Goal: Transaction & Acquisition: Book appointment/travel/reservation

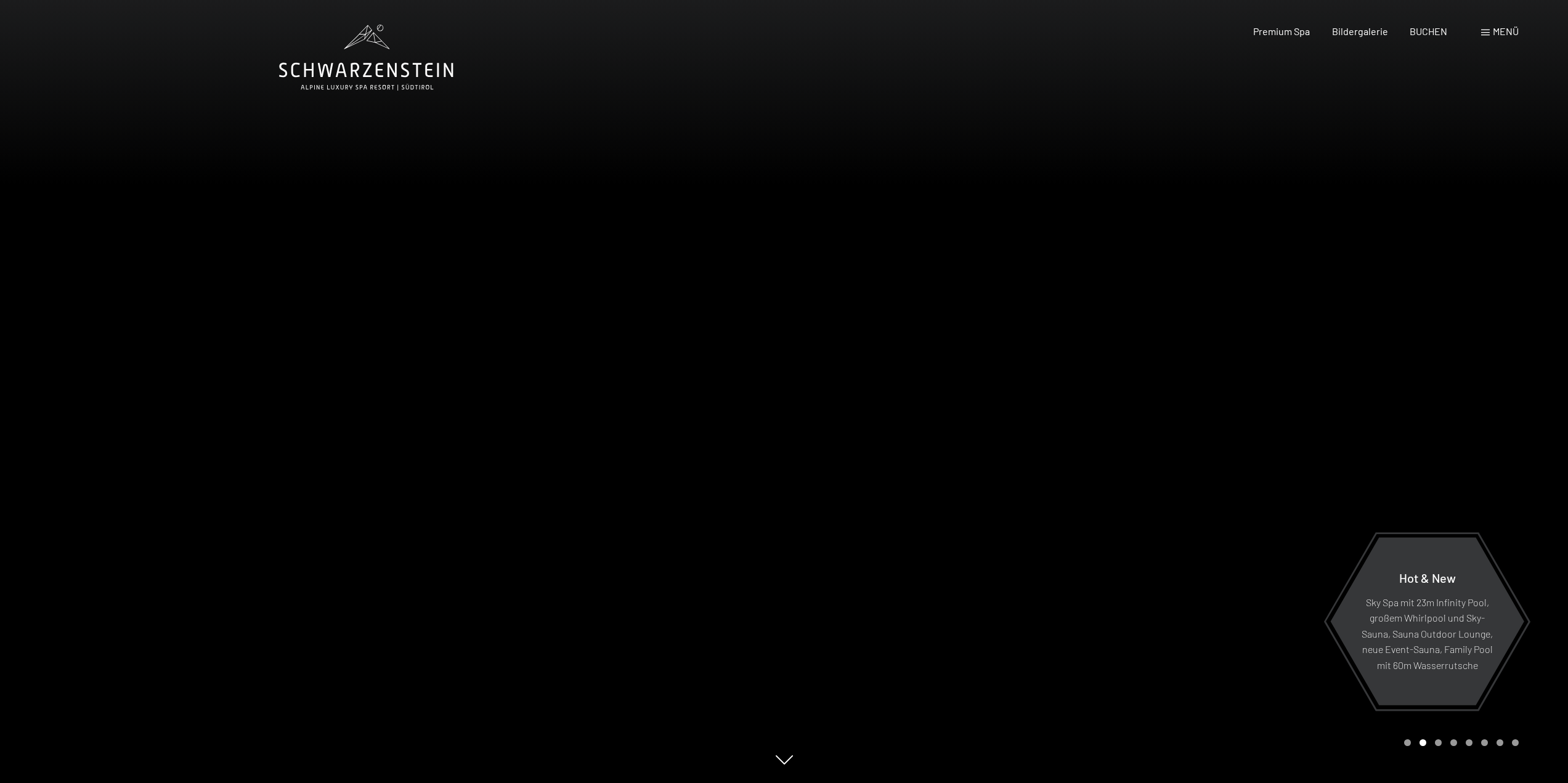
click at [1428, 38] on div "Buchen Anfragen Premium Spa Bildergalerie BUCHEN Menü DE IT EN Gutschein Bilder…" at bounding box center [1364, 31] width 309 height 13
click at [1429, 35] on span "BUCHEN" at bounding box center [1428, 31] width 37 height 12
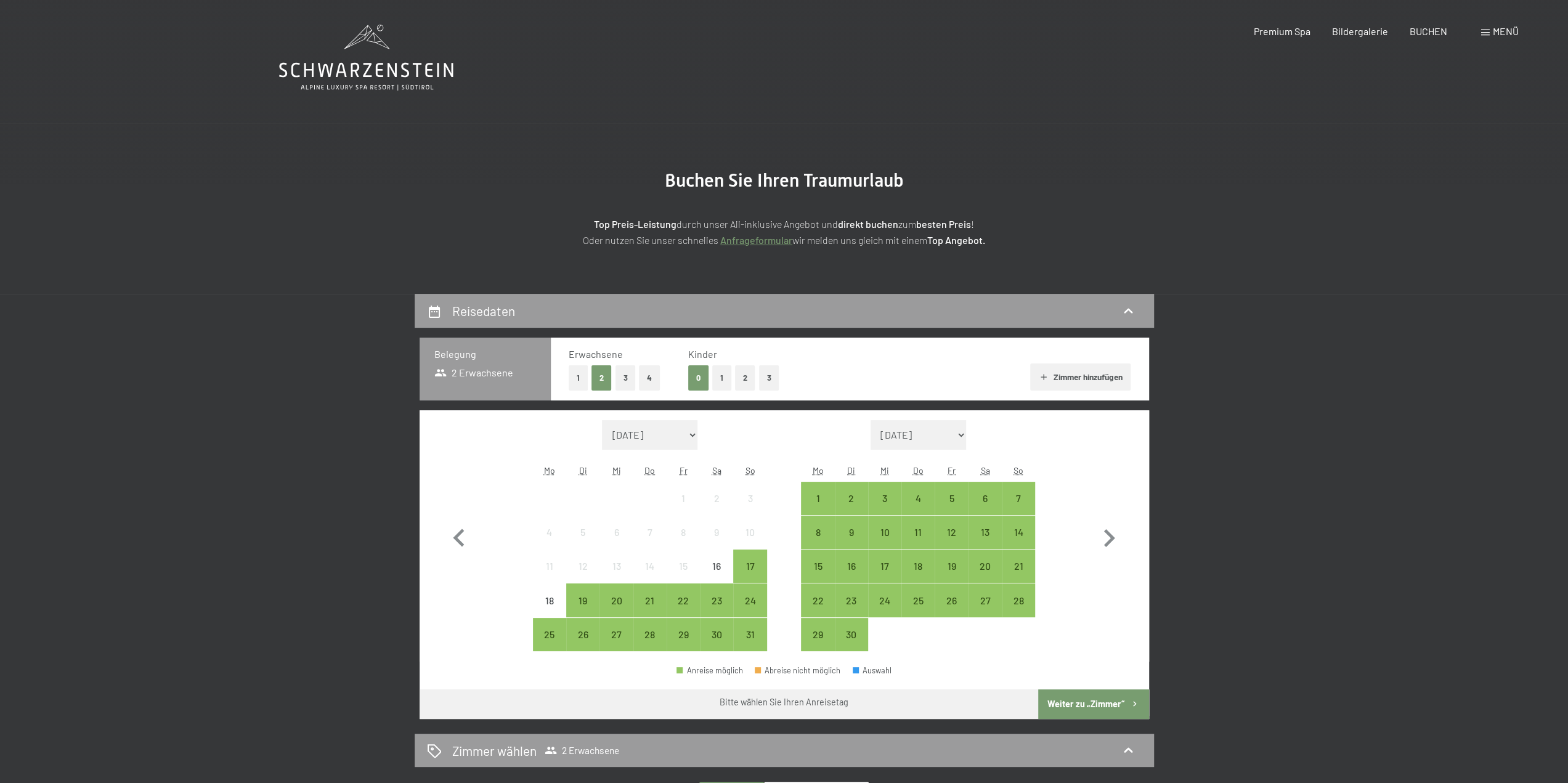
click at [745, 378] on button "2" at bounding box center [745, 378] width 20 height 26
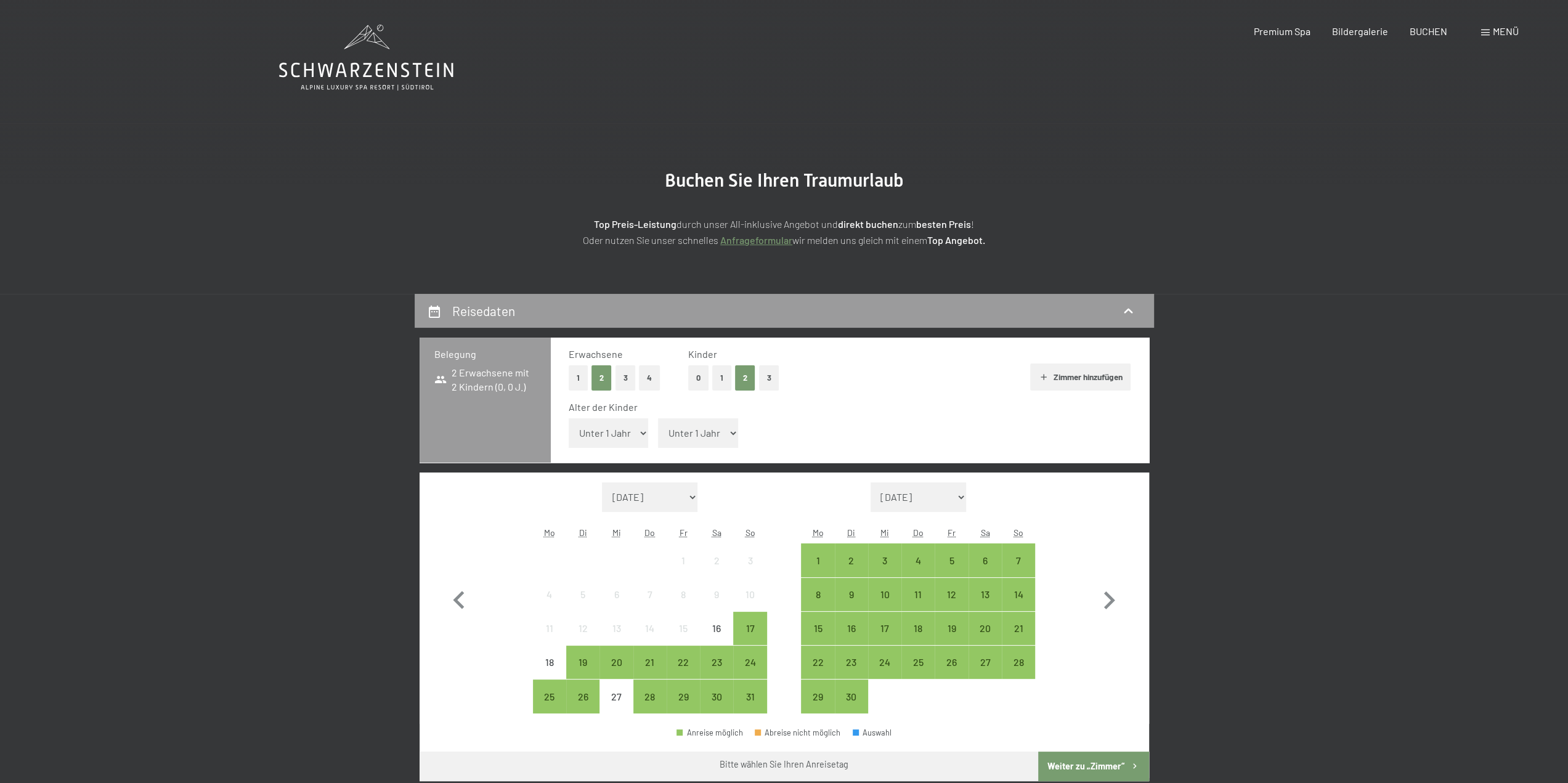
click at [600, 433] on select "Unter 1 Jahr 1 Jahr 2 Jahre 3 Jahre 4 Jahre 5 Jahre 6 Jahre 7 Jahre 8 Jahre 9 J…" at bounding box center [608, 433] width 80 height 29
select select "1"
click at [568, 418] on select "Unter 1 Jahr 1 Jahr 2 Jahre 3 Jahre 4 Jahre 5 Jahre 6 Jahre 7 Jahre 8 Jahre 9 J…" at bounding box center [608, 433] width 80 height 29
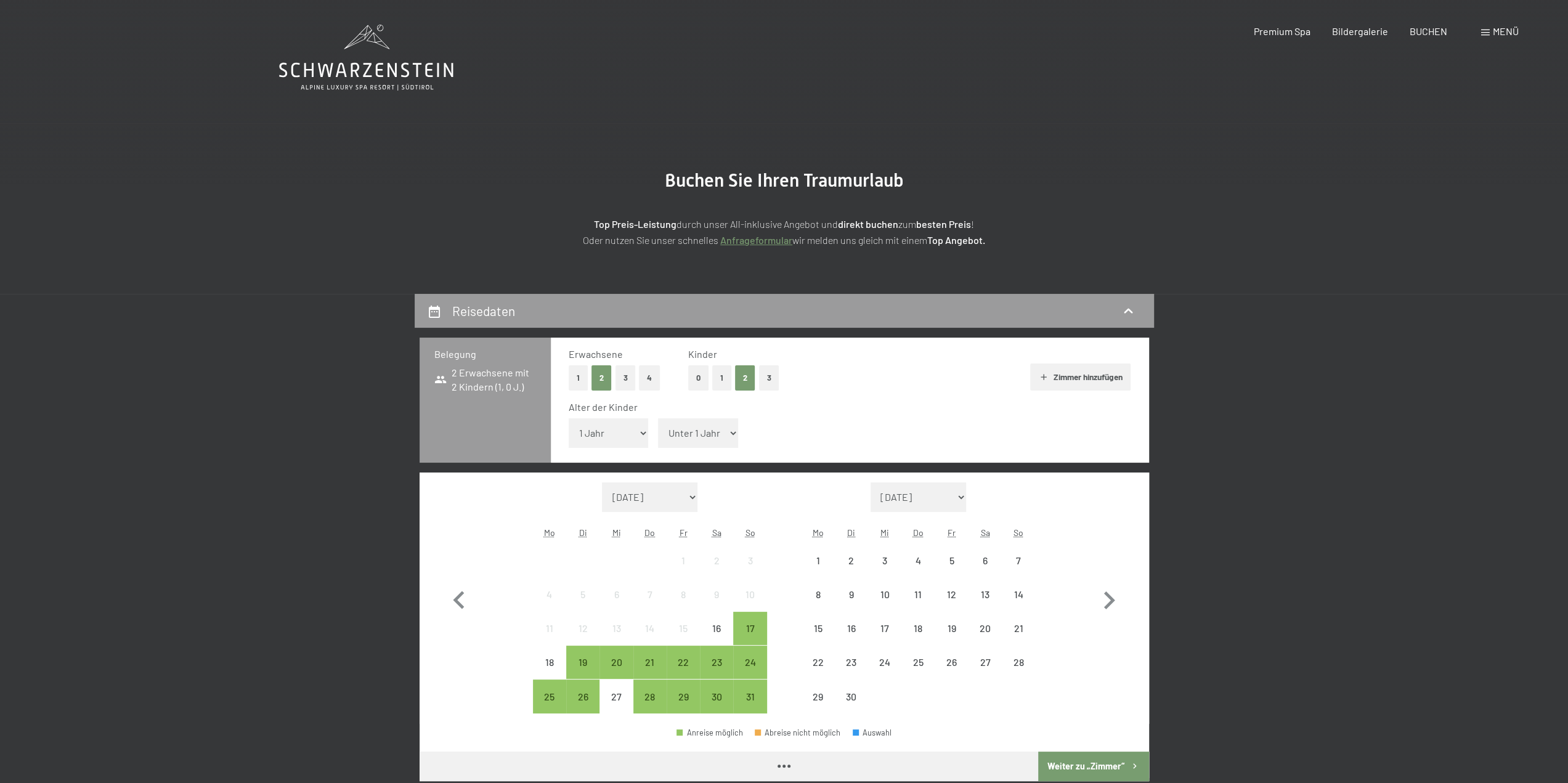
click at [706, 429] on span "Einwilligung Marketing*" at bounding box center [717, 427] width 102 height 12
click at [660, 429] on input "Einwilligung Marketing*" at bounding box center [654, 427] width 12 height 12
checkbox input "false"
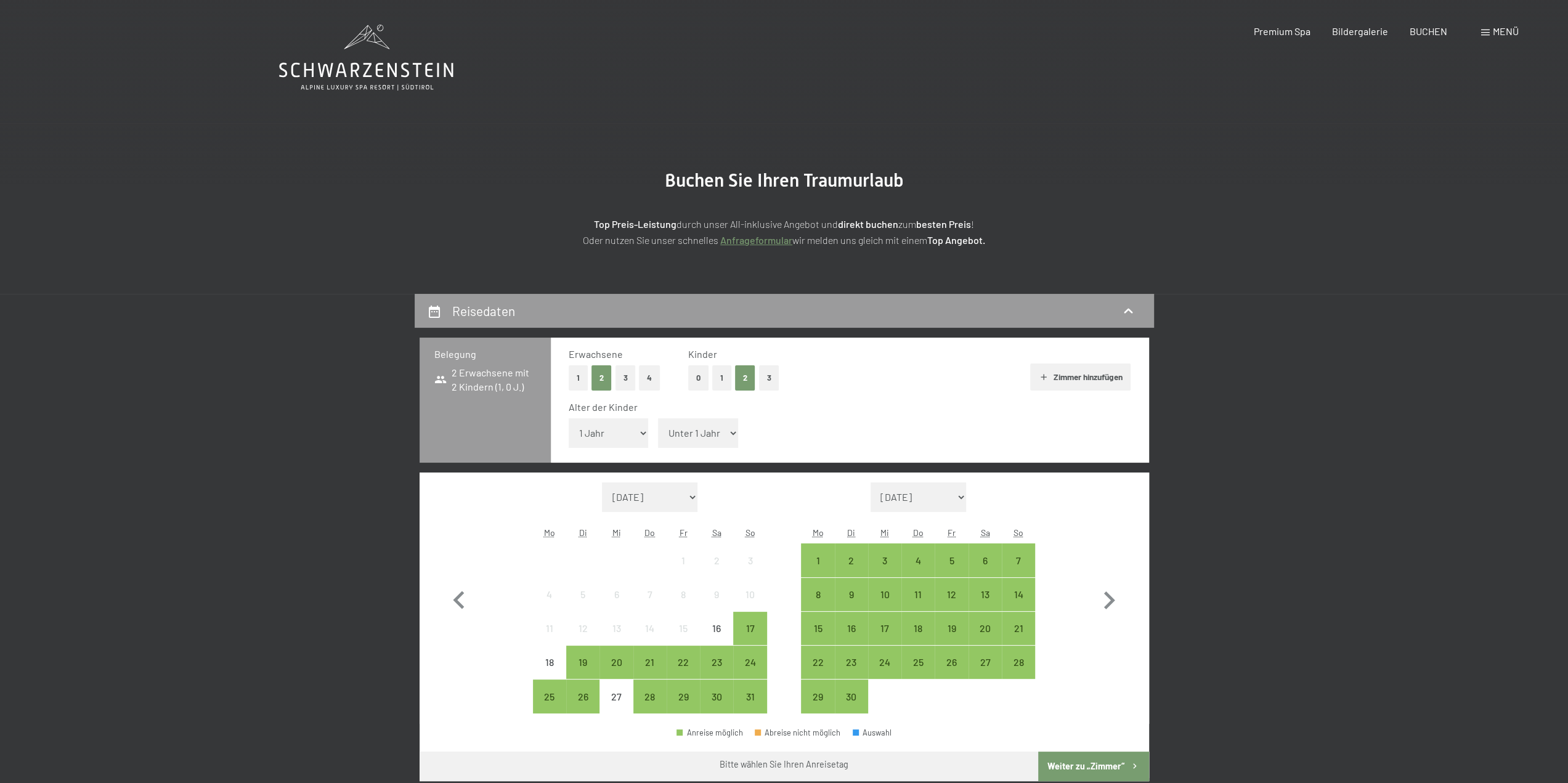
click at [706, 436] on select "Unter 1 Jahr 1 Jahr 2 Jahre 3 Jahre 4 Jahre 5 Jahre 6 Jahre 7 Jahre 8 Jahre 9 J…" at bounding box center [698, 433] width 80 height 29
select select "5"
click at [658, 418] on select "Unter 1 Jahr 1 Jahr 2 Jahre 3 Jahre 4 Jahre 5 Jahre 6 Jahre 7 Jahre 8 Jahre 9 J…" at bounding box center [698, 433] width 80 height 29
click at [979, 598] on div "13" at bounding box center [986, 605] width 31 height 31
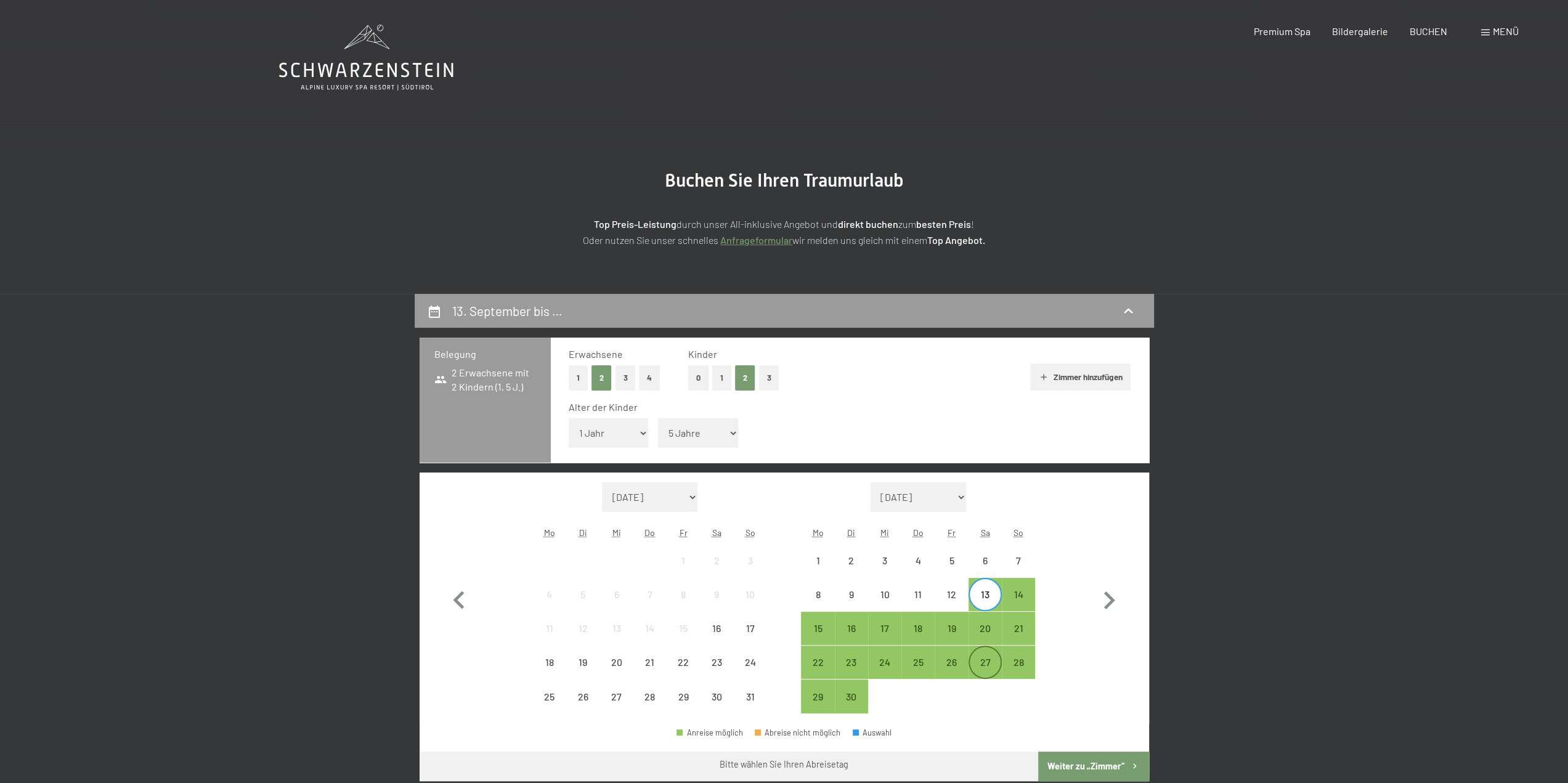
click at [986, 662] on div "27" at bounding box center [986, 673] width 31 height 31
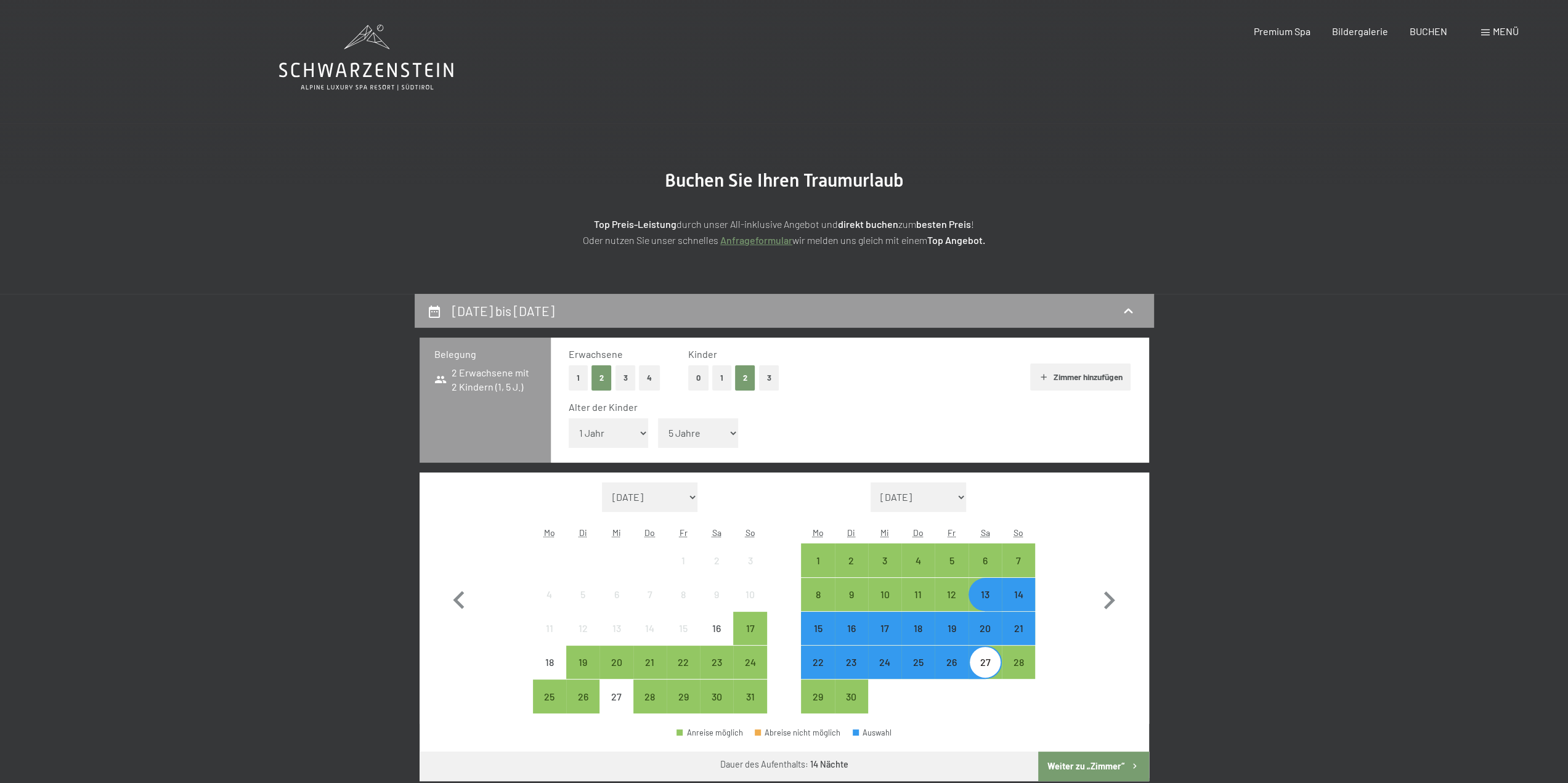
click at [1077, 766] on button "Weiter zu „Zimmer“" at bounding box center [1093, 766] width 110 height 29
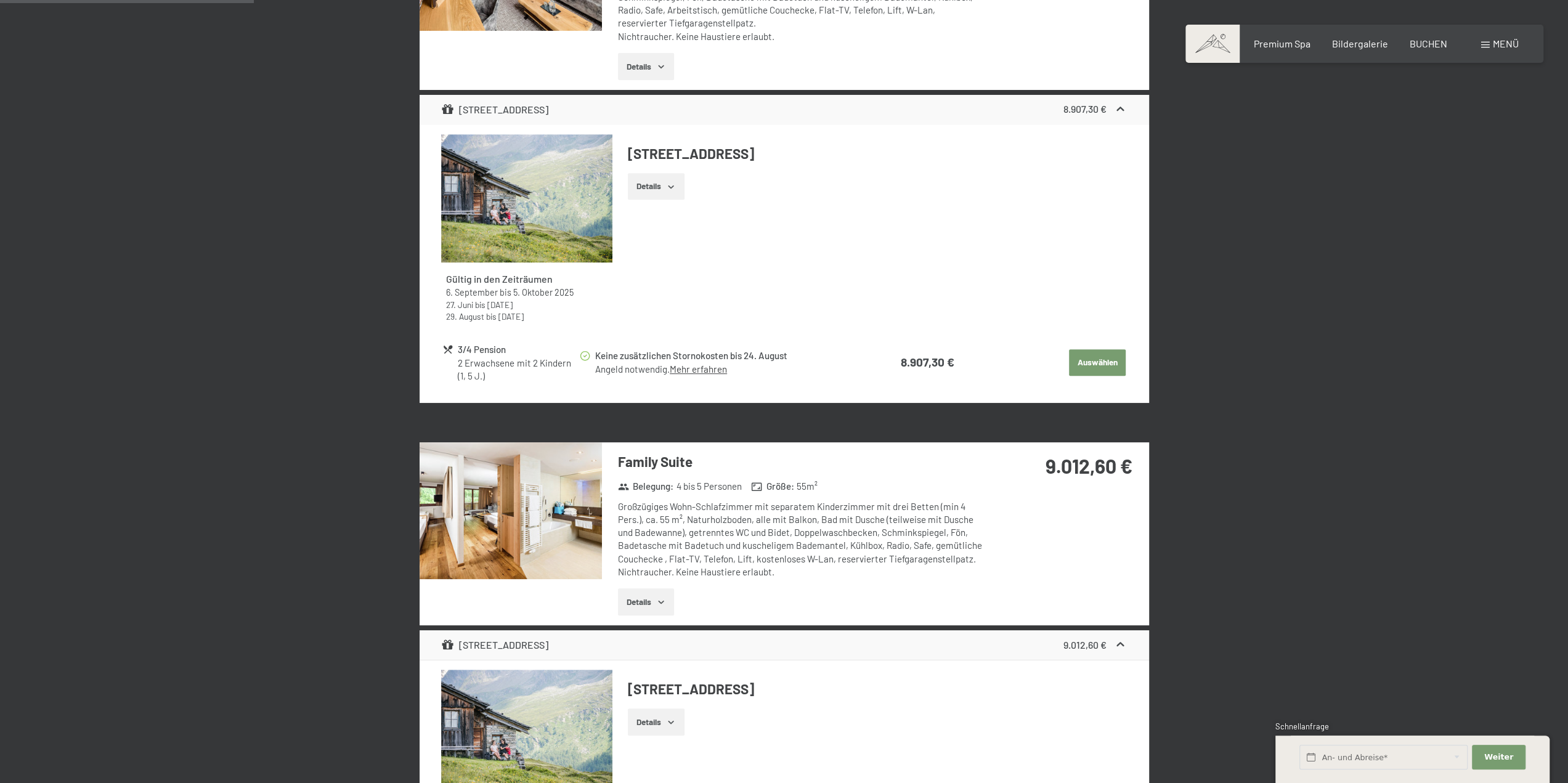
scroll to position [664, 0]
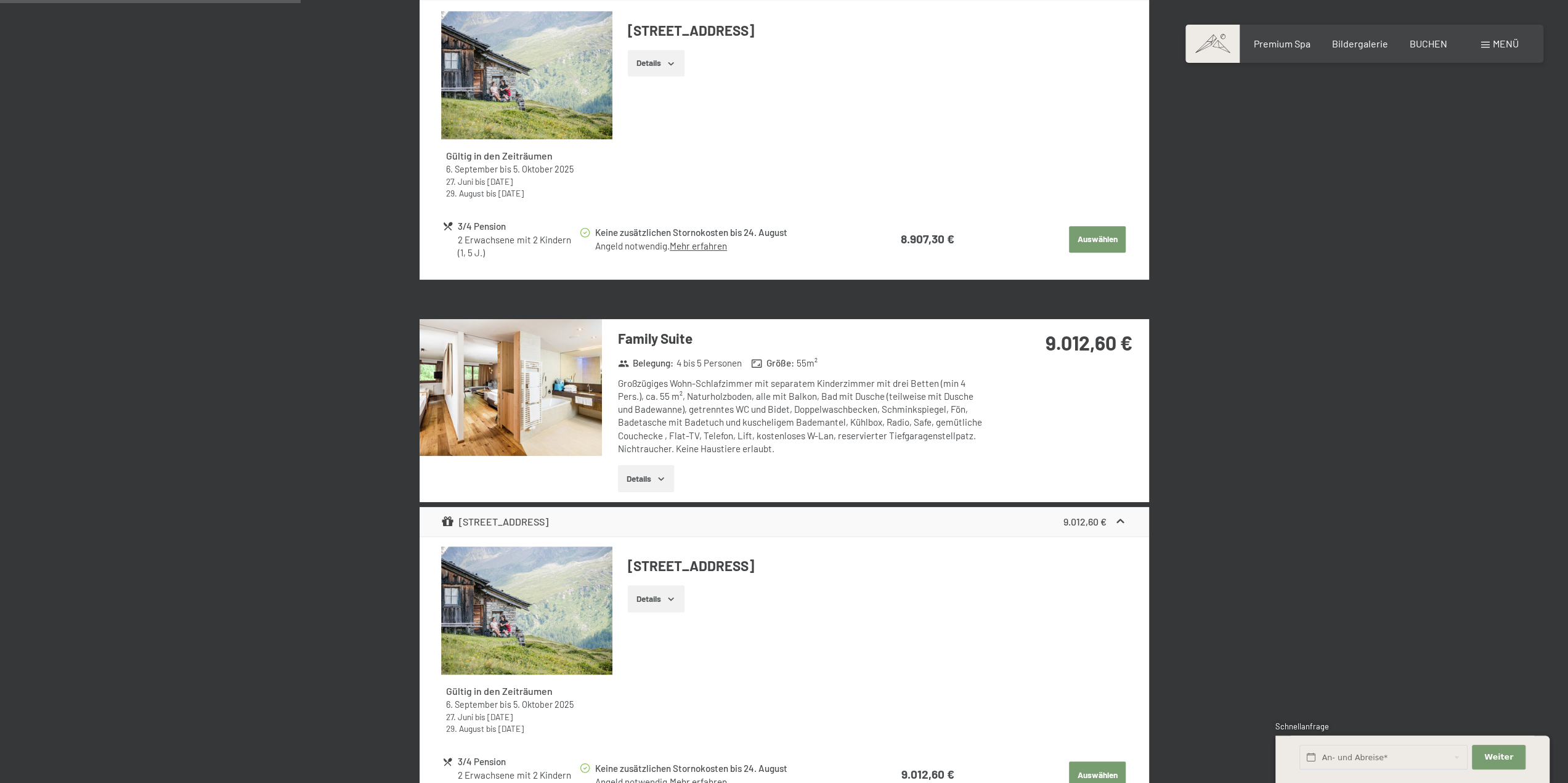
click at [697, 251] on link "Mehr erfahren" at bounding box center [699, 246] width 57 height 11
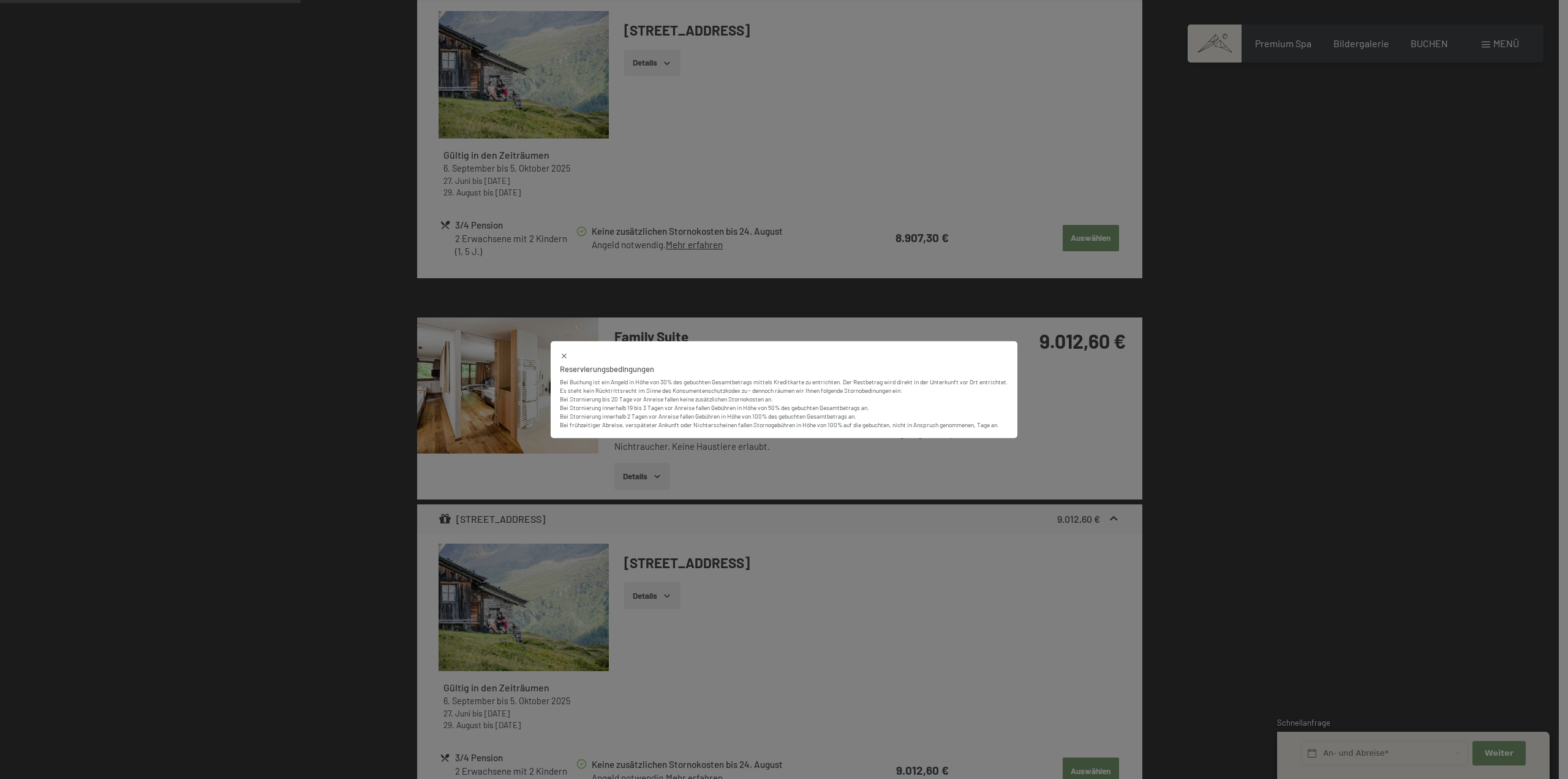
click at [1032, 594] on div "Reservierungsbedingungen Bei Buchung ist ein Angeld in Höhe von 30% des gebucht…" at bounding box center [784, 390] width 1568 height 779
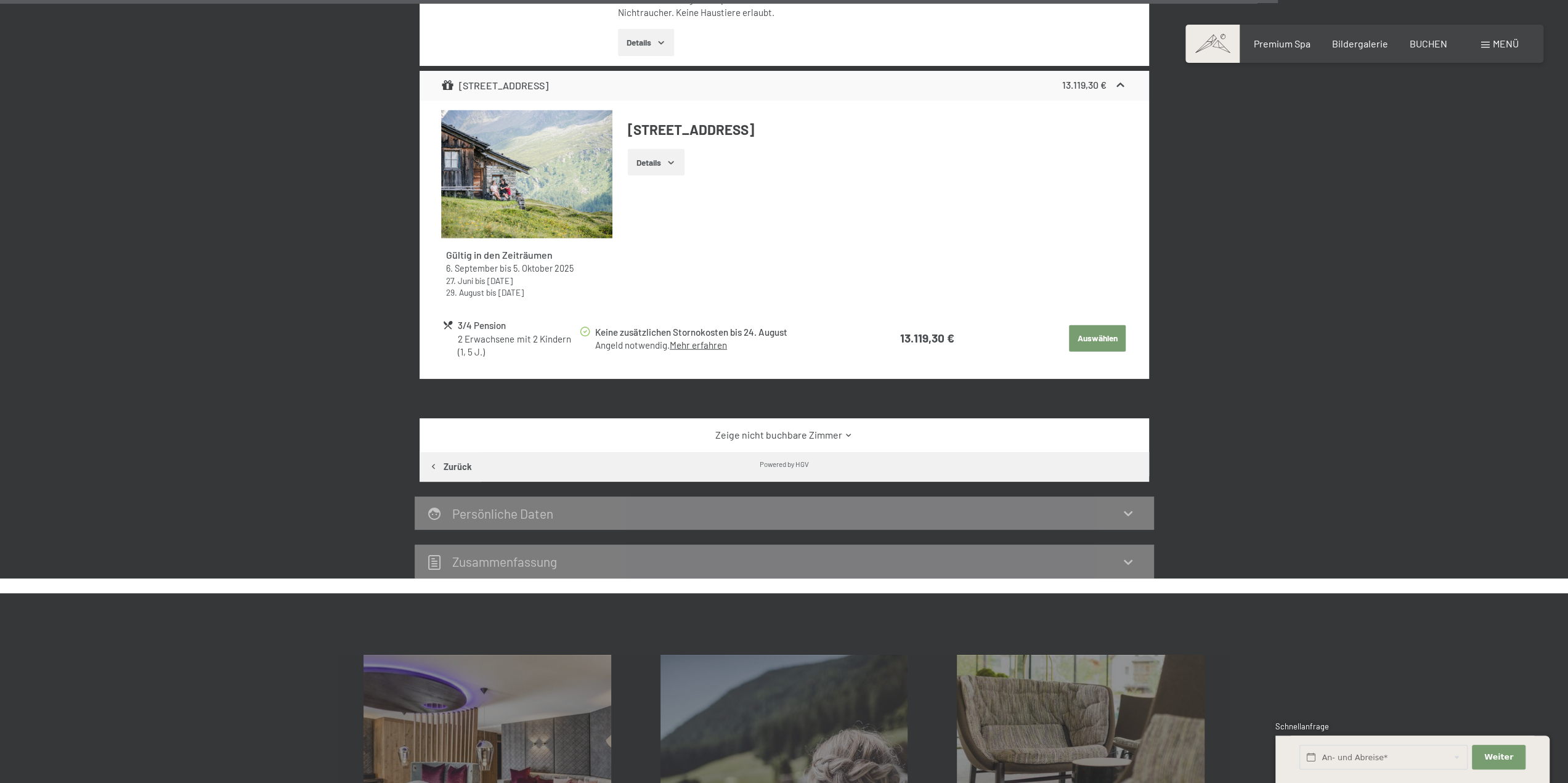
scroll to position [2819, 0]
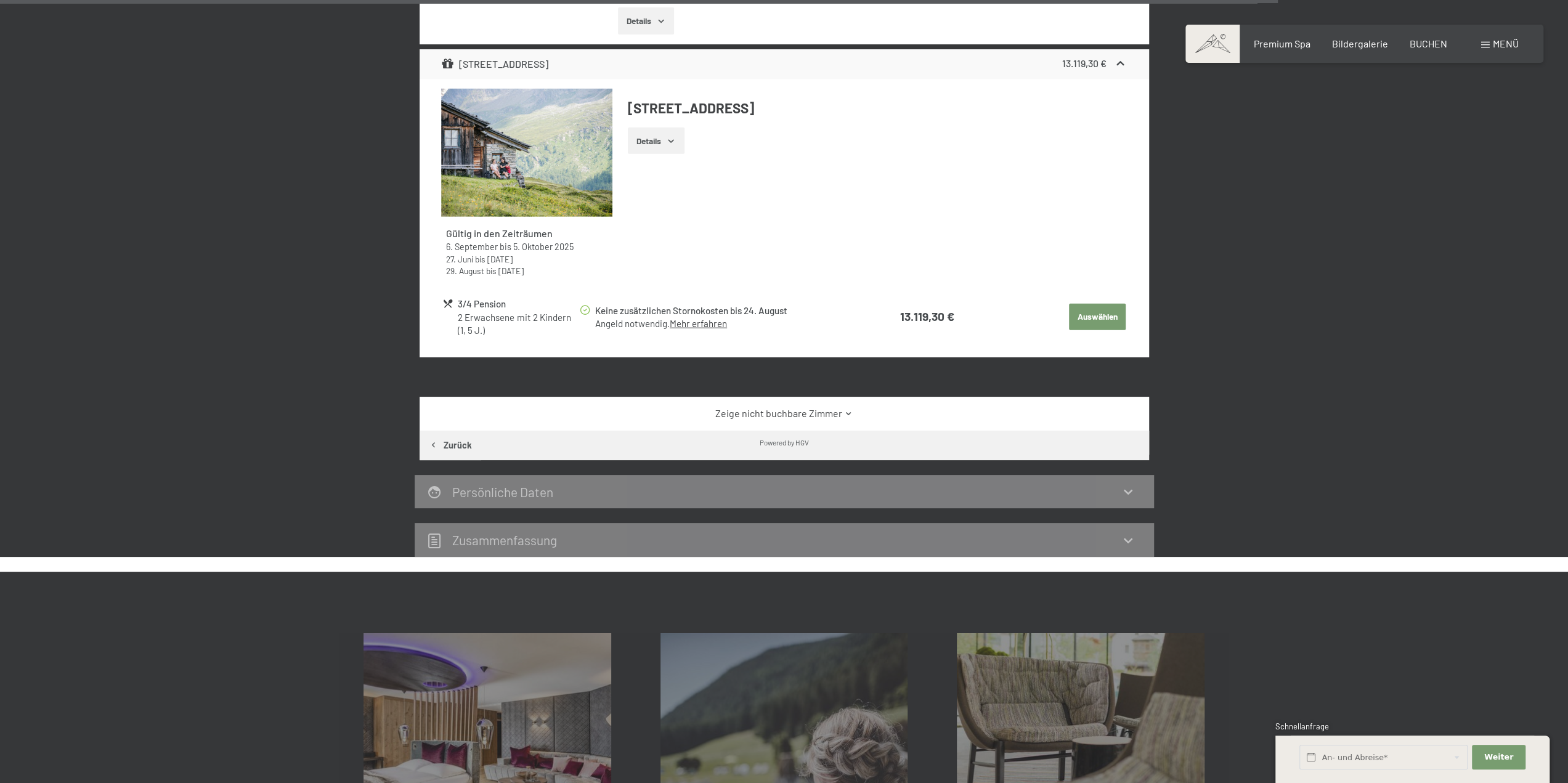
click at [799, 406] on link "Zeige nicht buchbare Zimmer" at bounding box center [784, 412] width 686 height 13
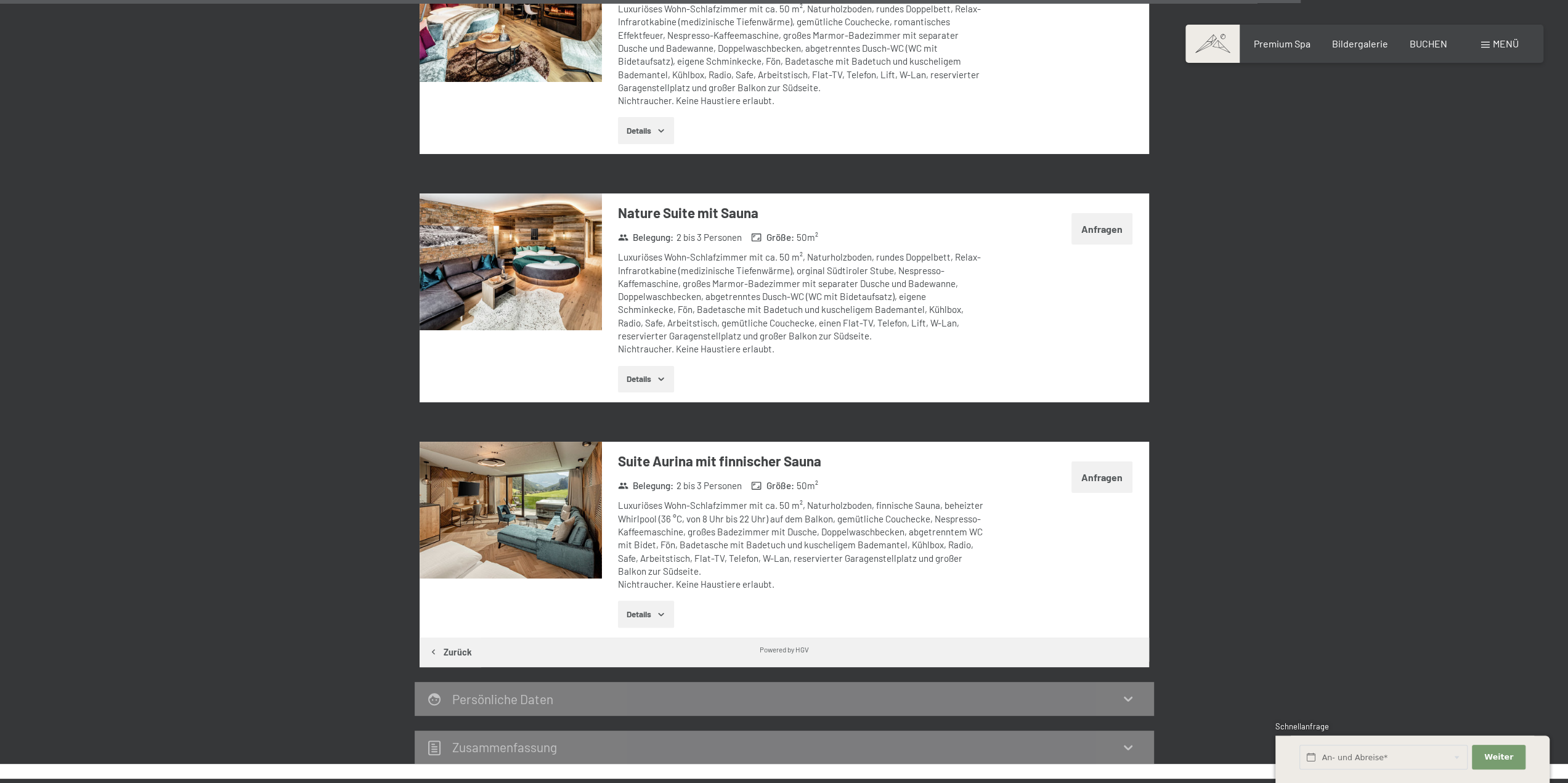
scroll to position [4420, 0]
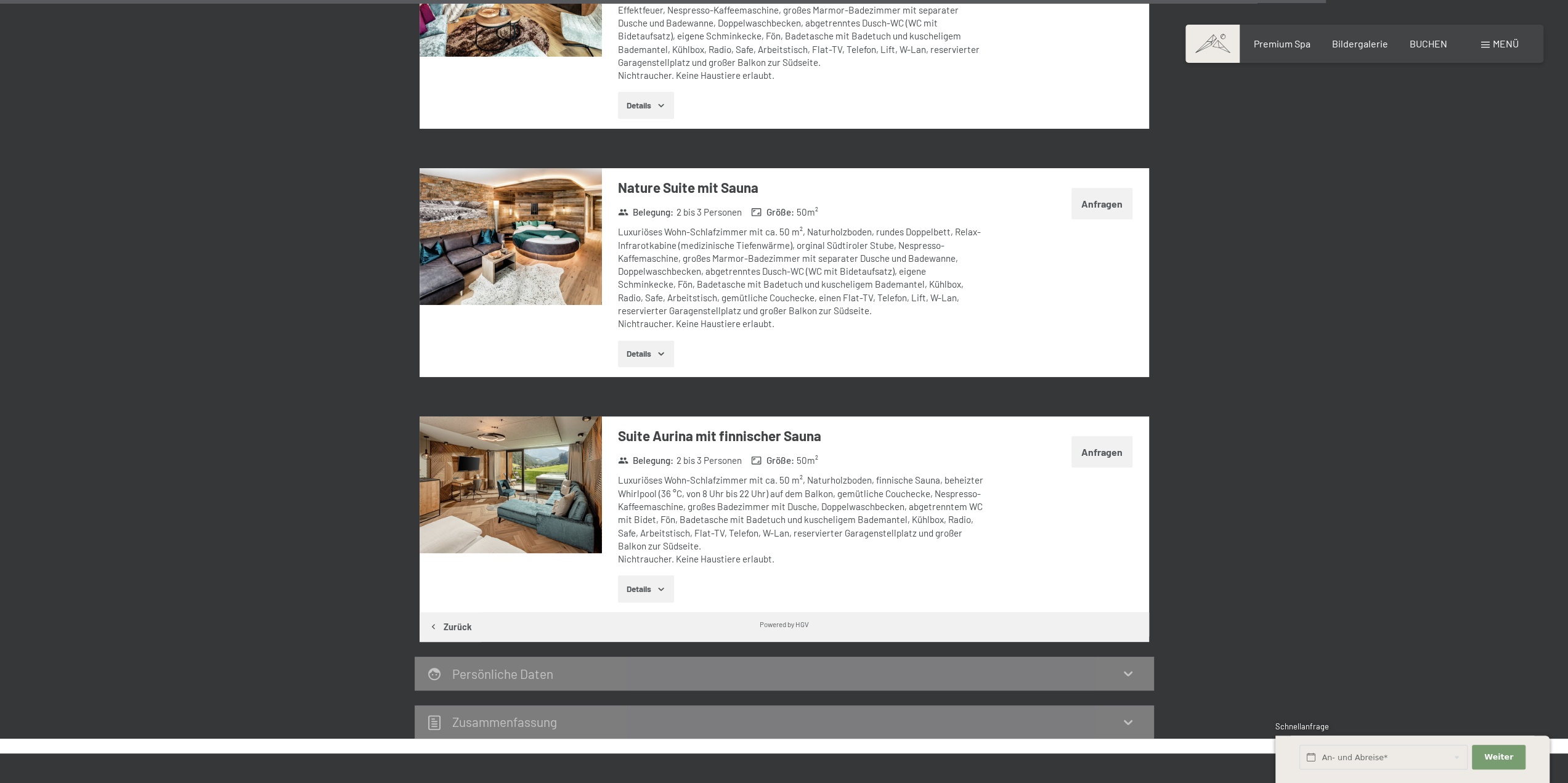
click at [526, 416] on img at bounding box center [510, 485] width 182 height 136
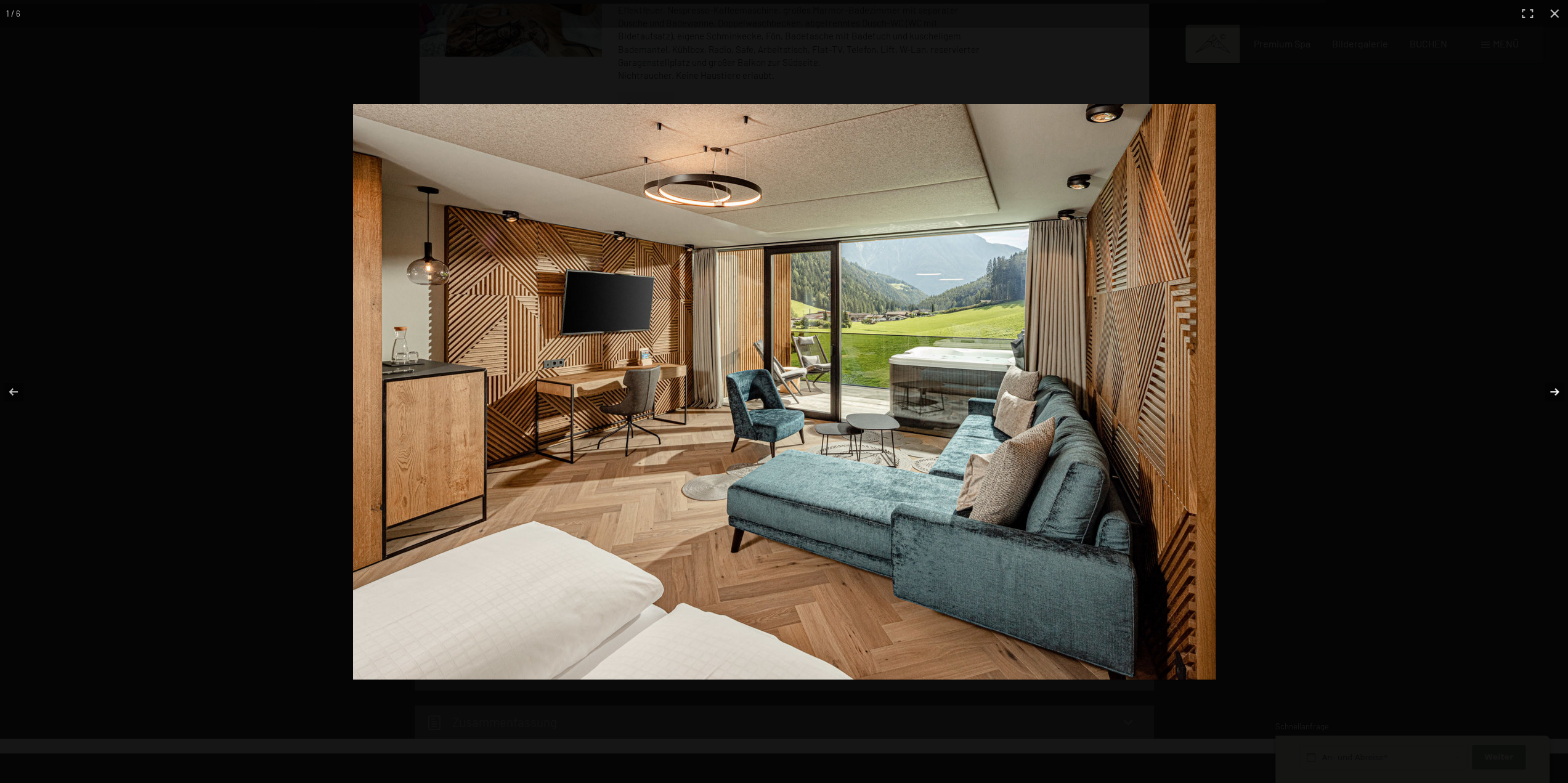
click at [1551, 392] on button "button" at bounding box center [1546, 392] width 43 height 61
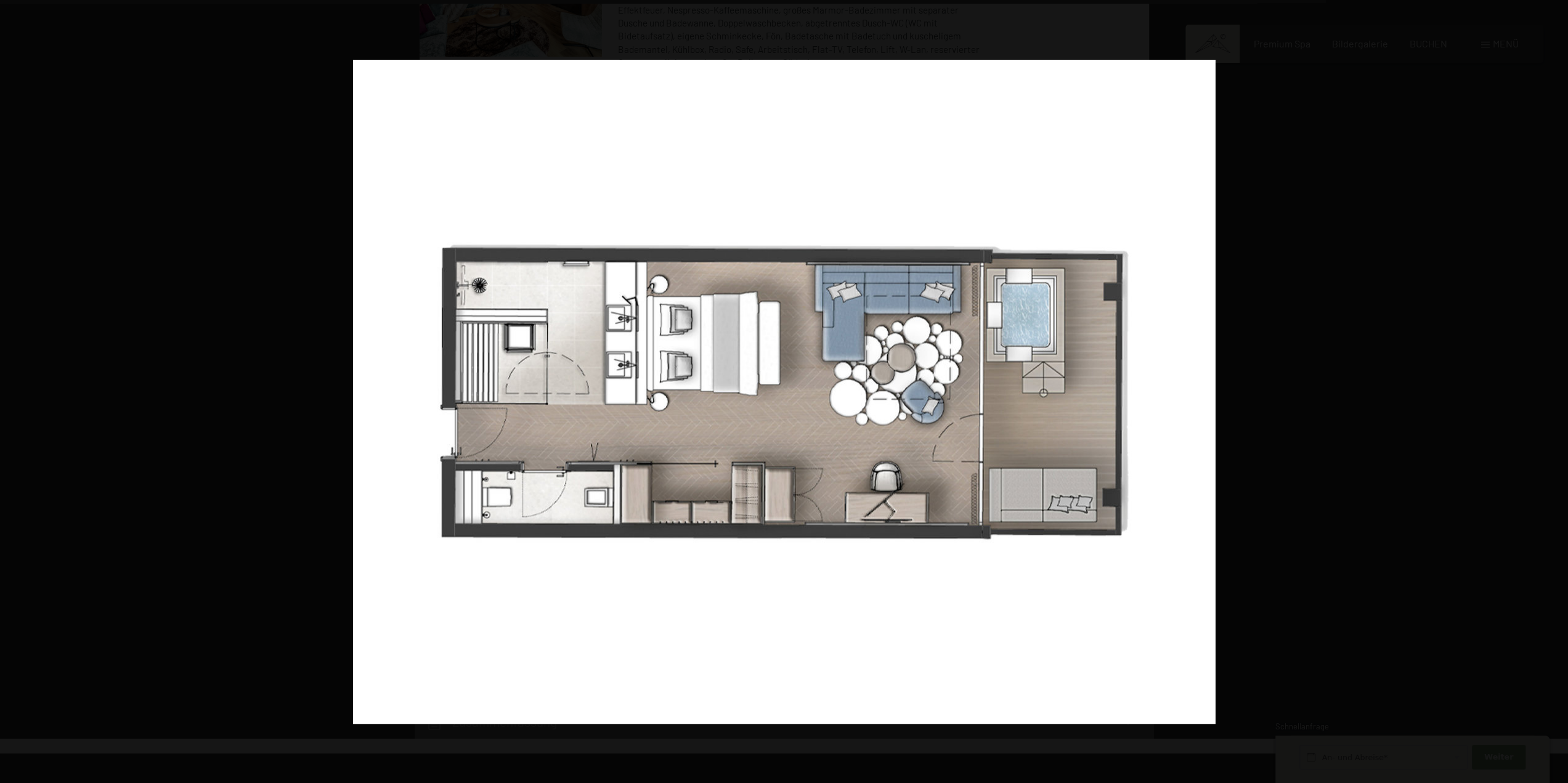
click at [1551, 392] on button "button" at bounding box center [1546, 392] width 43 height 61
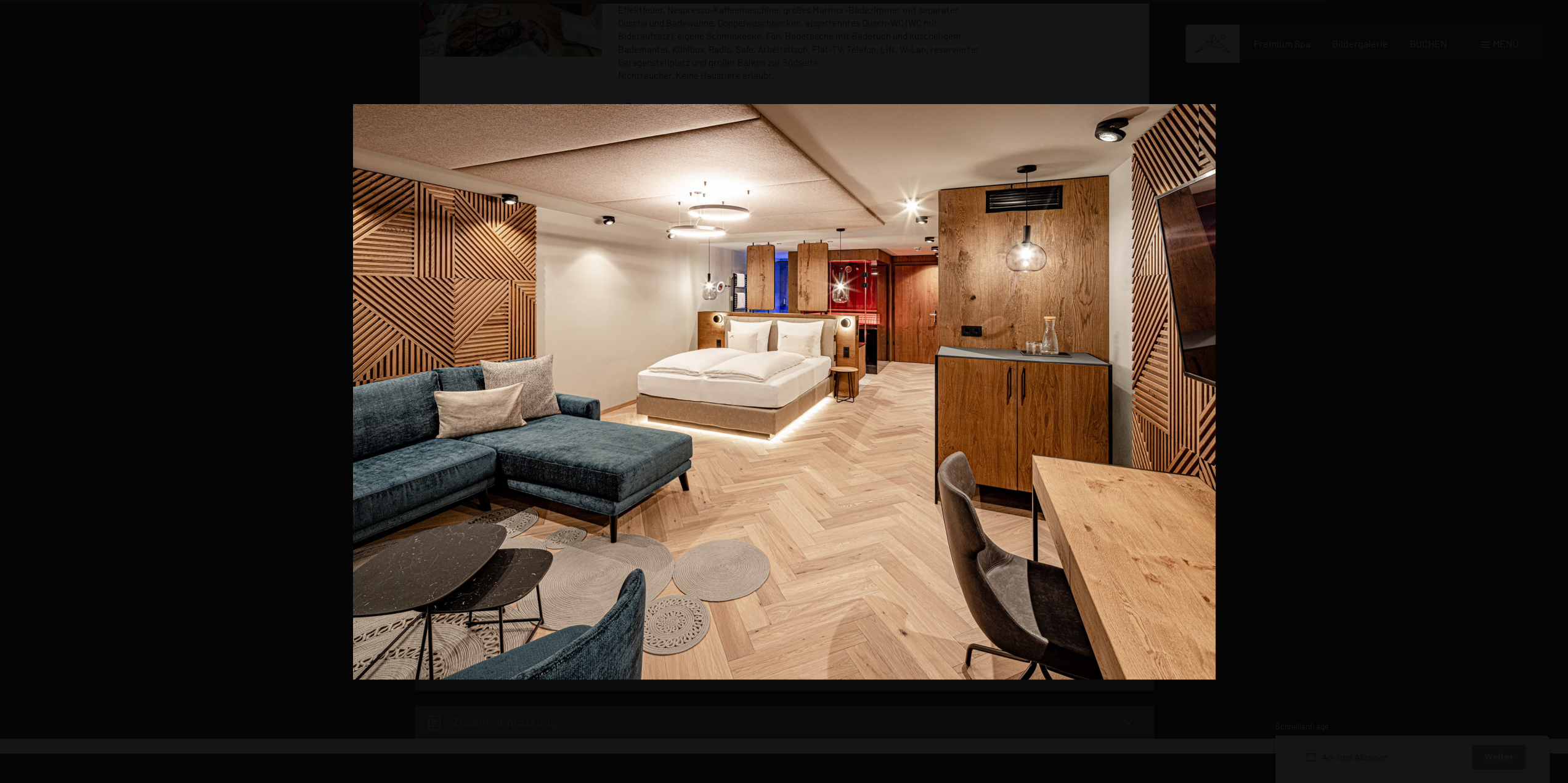
click at [1551, 392] on button "button" at bounding box center [1546, 392] width 43 height 61
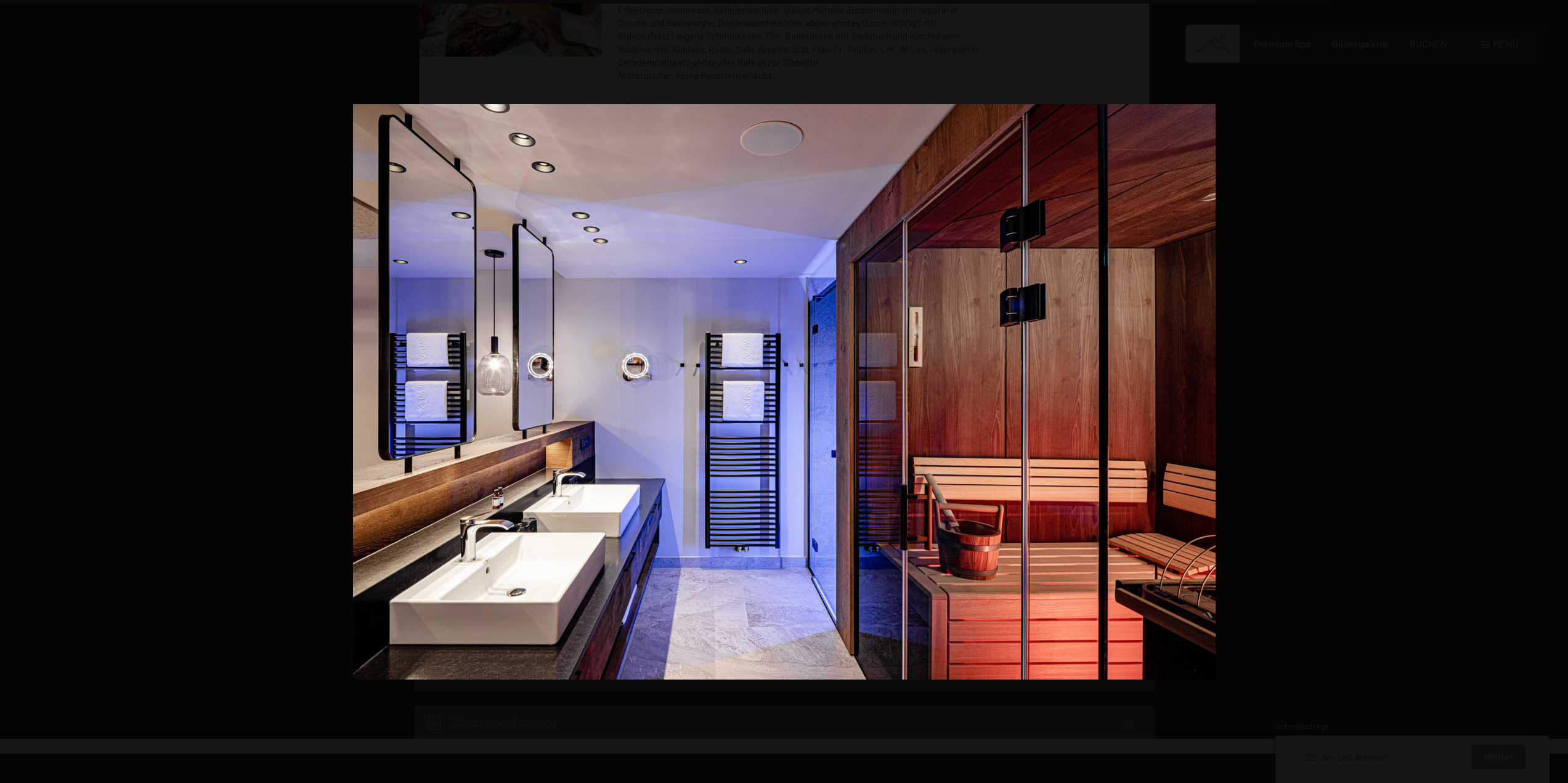
click at [1551, 392] on button "button" at bounding box center [1546, 392] width 43 height 61
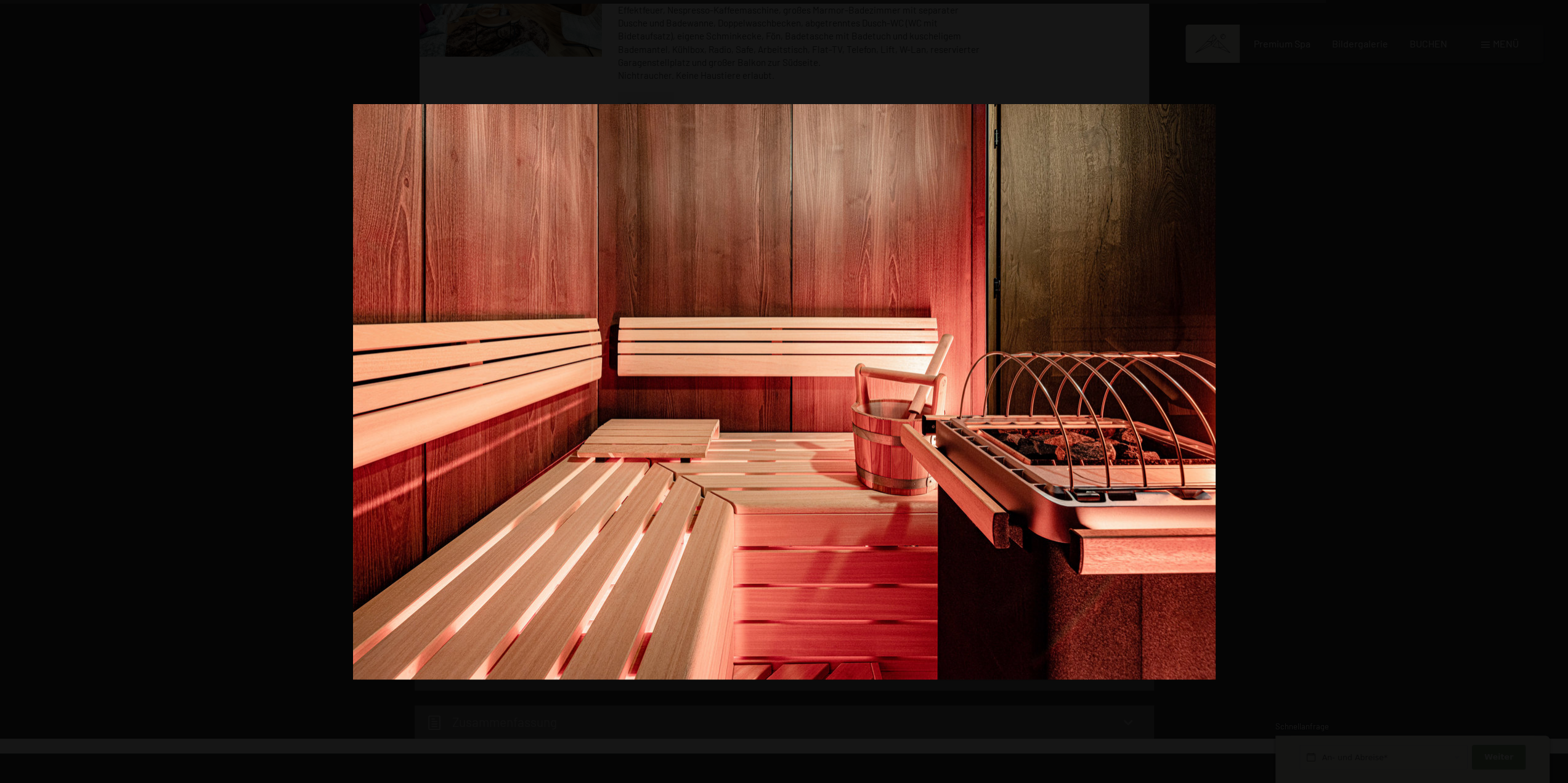
click at [1551, 392] on button "button" at bounding box center [1546, 392] width 43 height 61
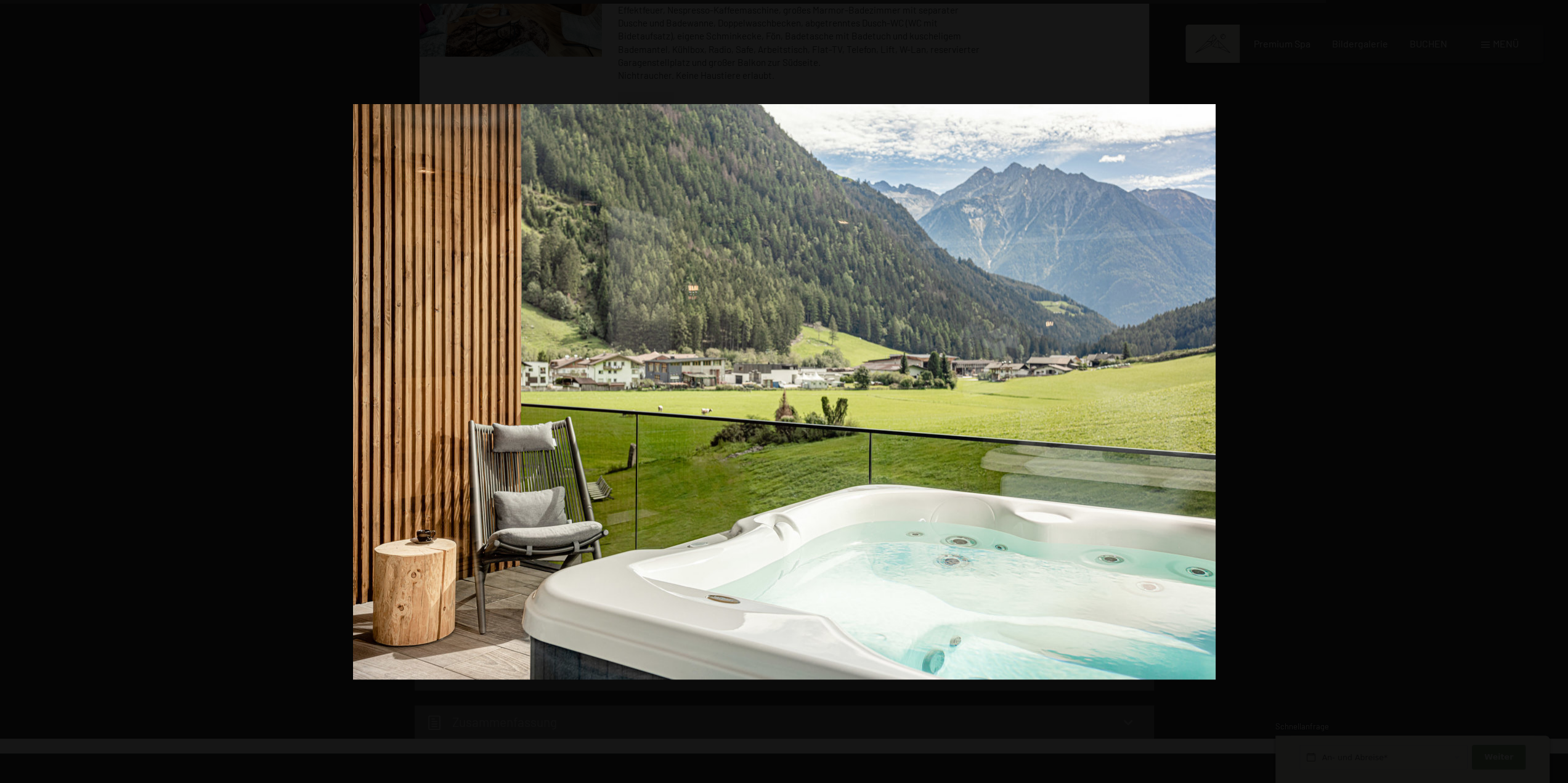
click at [1551, 392] on button "button" at bounding box center [1546, 392] width 43 height 61
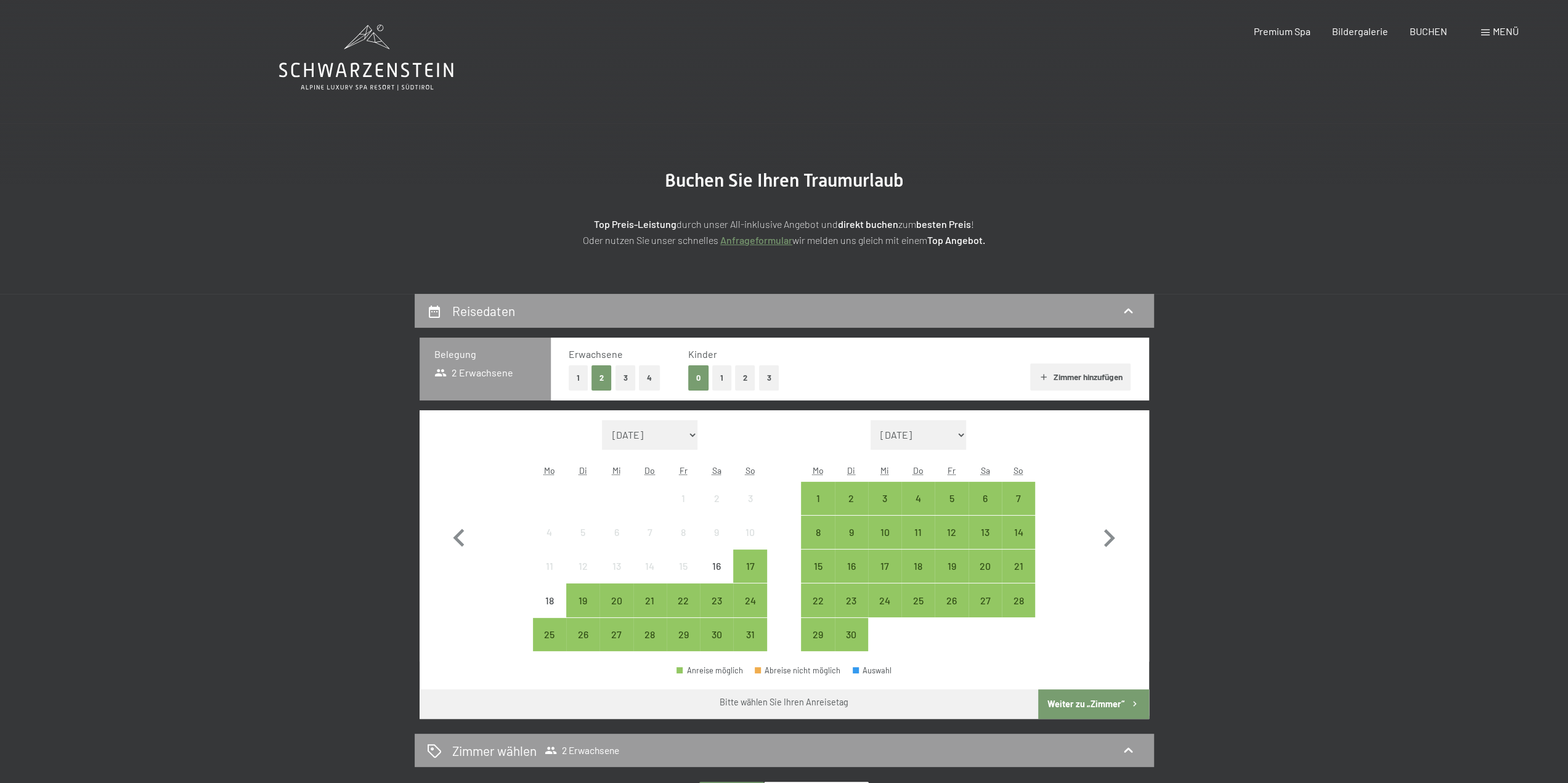
click at [388, 61] on icon at bounding box center [366, 57] width 174 height 66
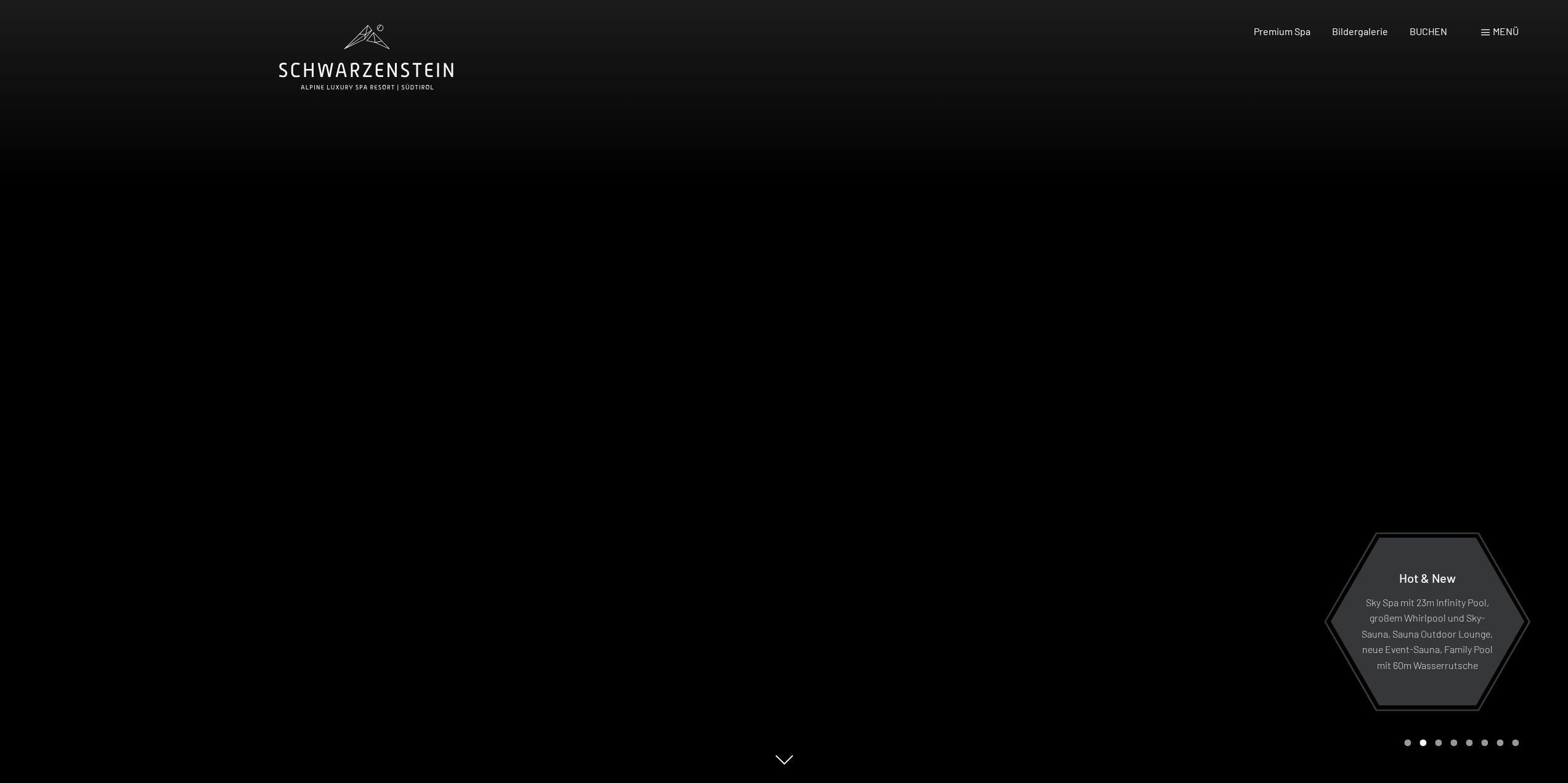
click at [1438, 741] on div "Carousel Page 3" at bounding box center [1438, 742] width 7 height 7
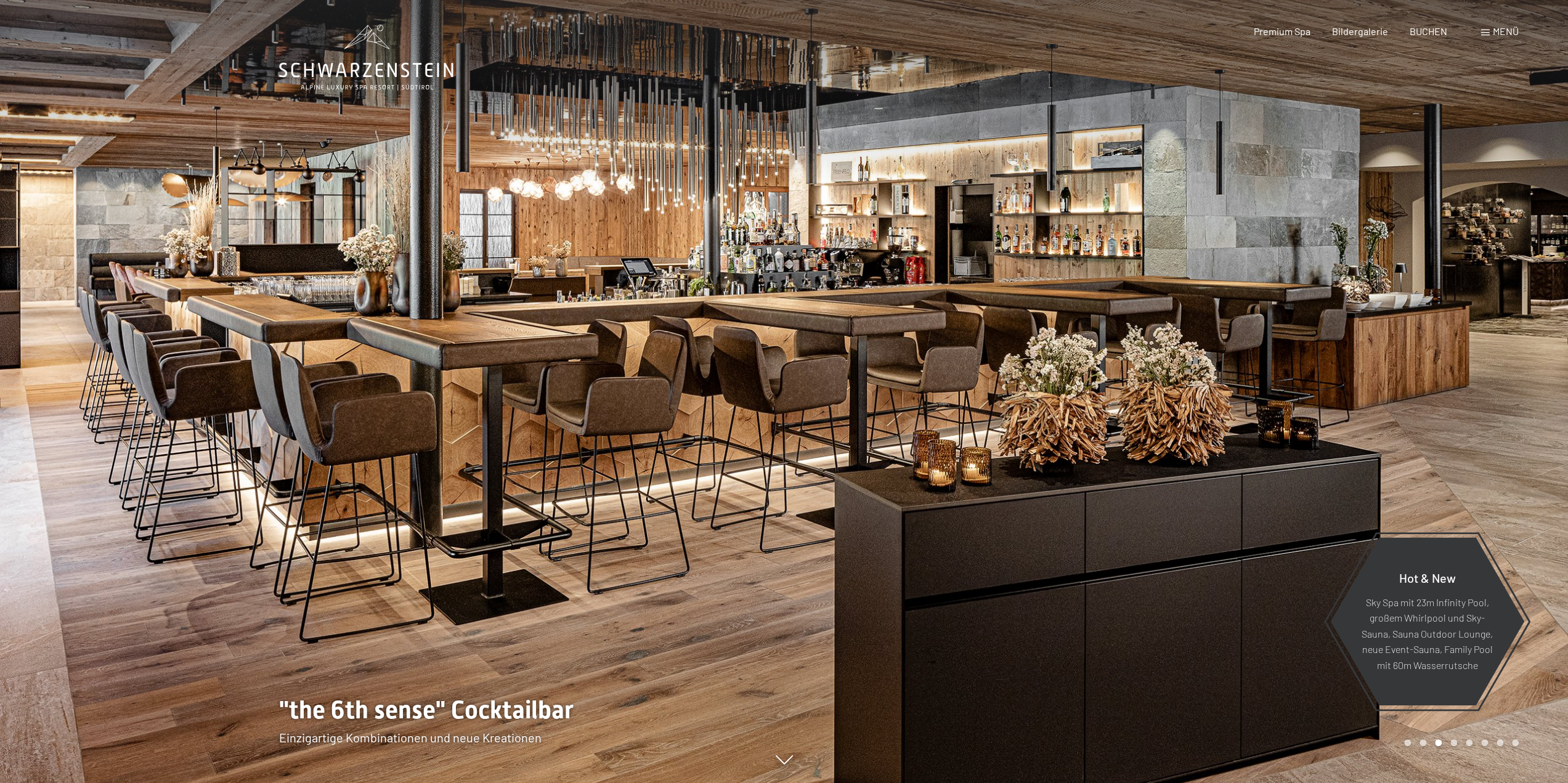
click at [1453, 743] on div "Carousel Page 4" at bounding box center [1453, 742] width 7 height 7
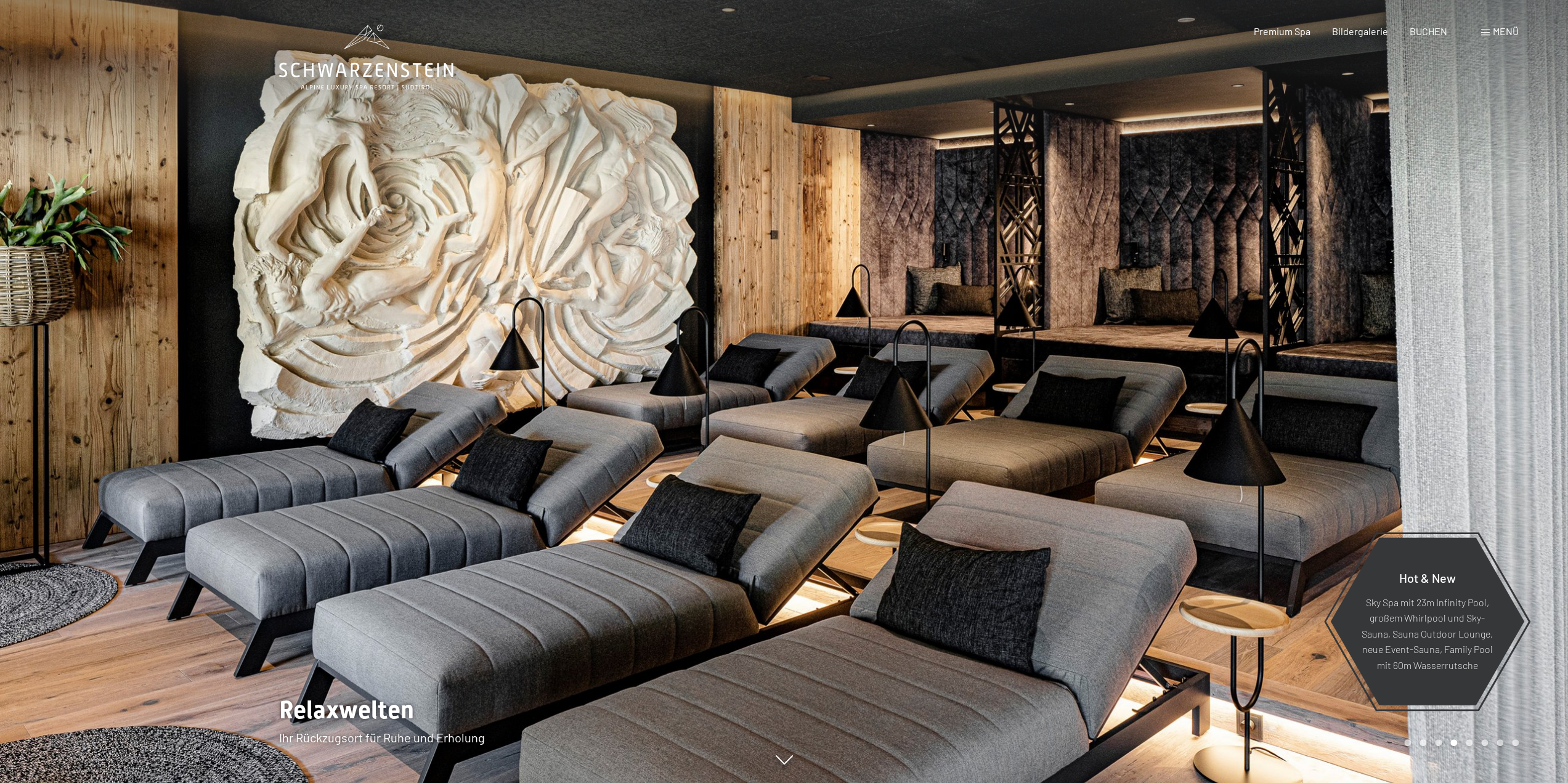
click at [1470, 744] on div "Carousel Page 5" at bounding box center [1469, 742] width 7 height 7
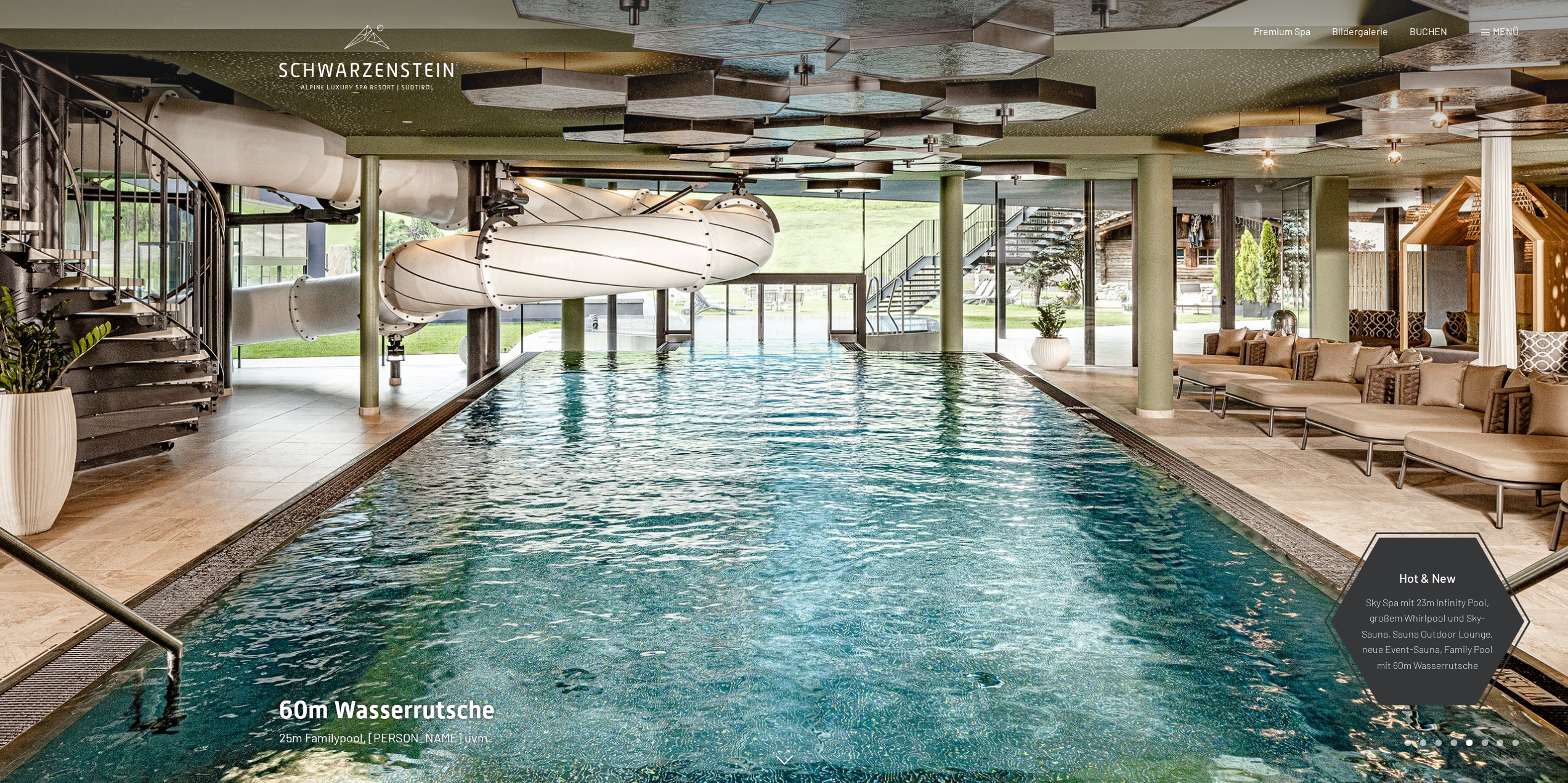
click at [1483, 743] on div "Carousel Page 6" at bounding box center [1484, 742] width 7 height 7
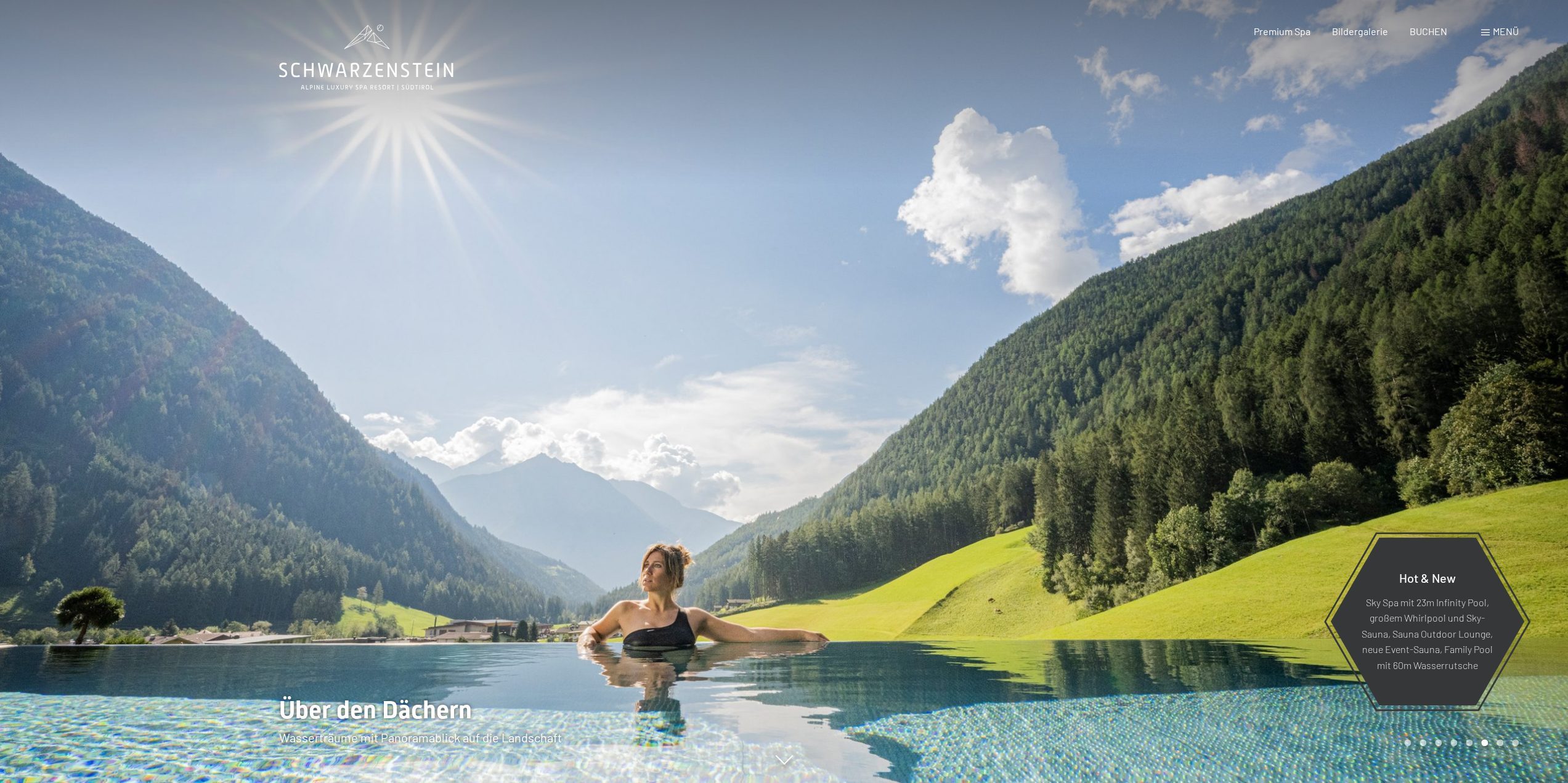
click at [1497, 744] on div "Carousel Page 7" at bounding box center [1500, 742] width 7 height 7
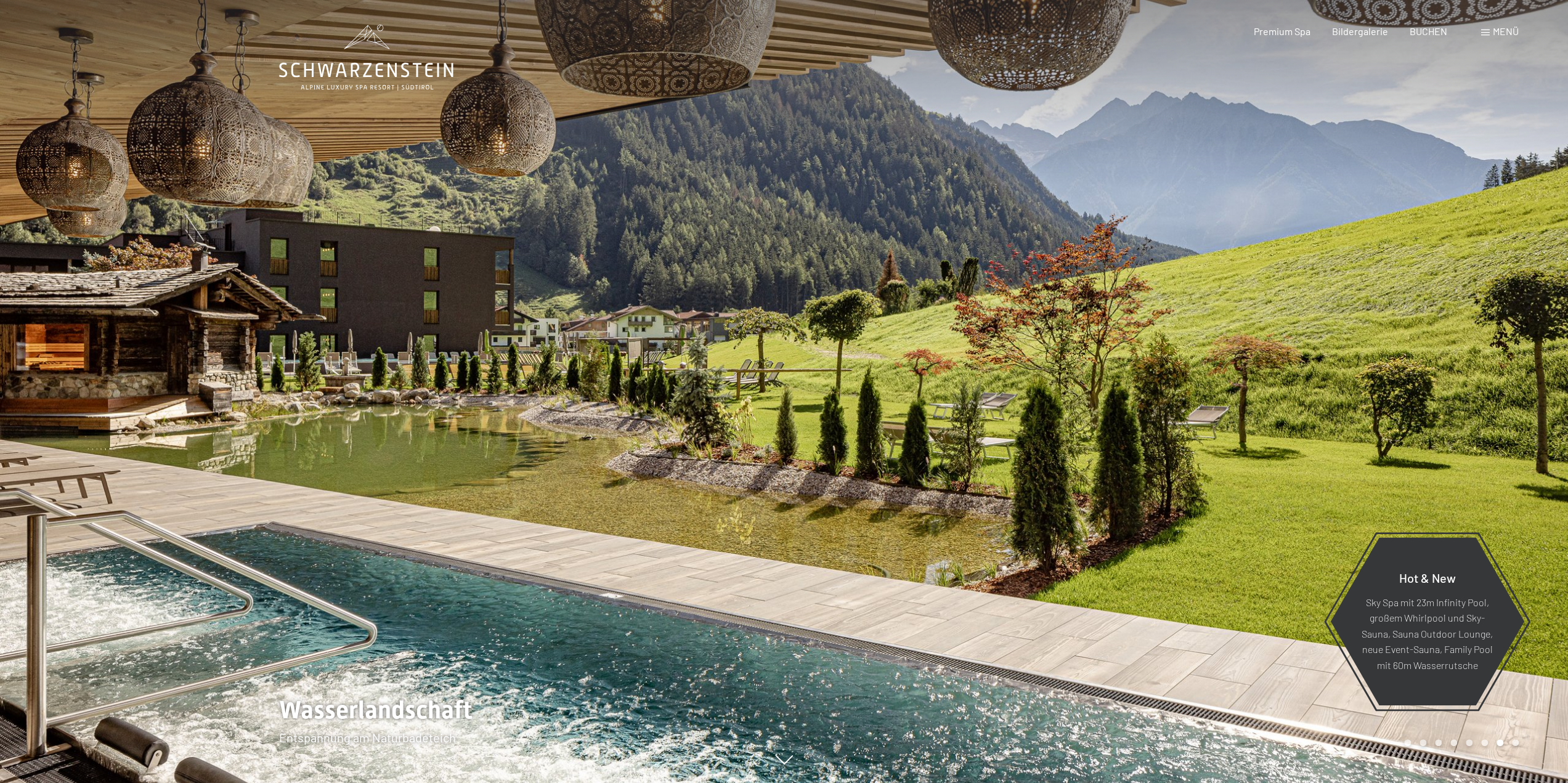
click at [1517, 745] on div "Carousel Page 8" at bounding box center [1515, 742] width 7 height 7
